Goal: Contribute content

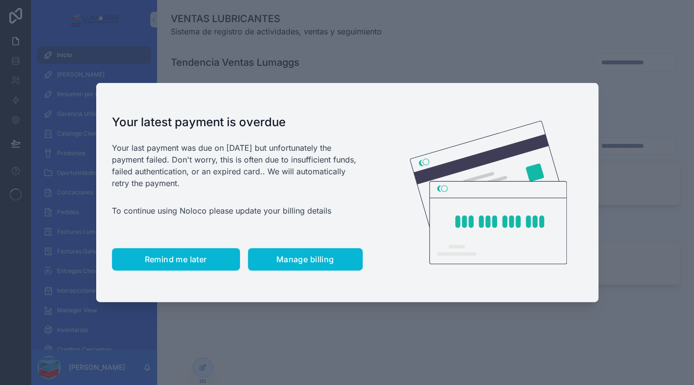
click at [171, 252] on button "Remind me later" at bounding box center [176, 259] width 128 height 23
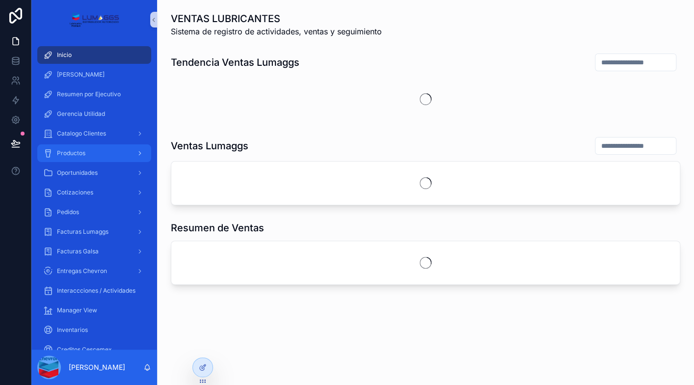
click at [81, 156] on span "Productos" at bounding box center [71, 153] width 28 height 8
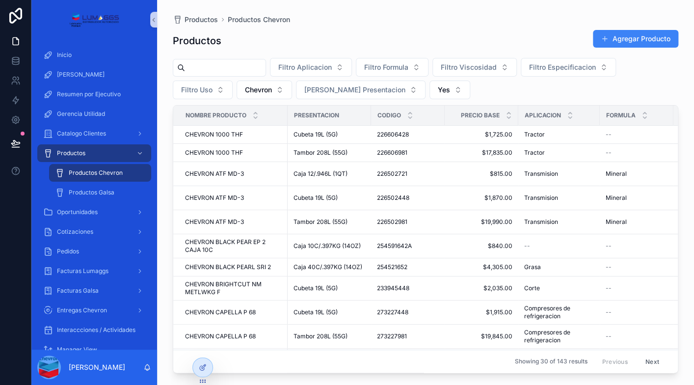
click at [535, 29] on div "Productos Agregar Producto" at bounding box center [426, 40] width 506 height 23
click at [225, 72] on input "scrollable content" at bounding box center [225, 68] width 81 height 14
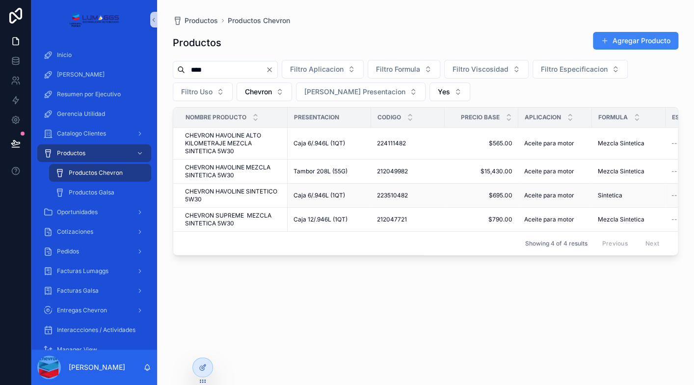
type input "****"
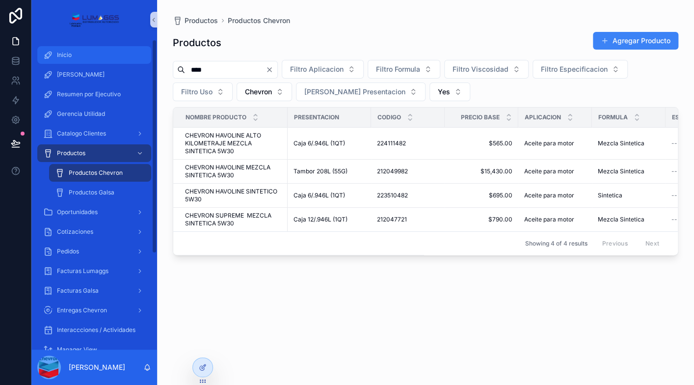
click at [74, 54] on div "Inicio" at bounding box center [94, 55] width 102 height 16
